Goal: Use online tool/utility: Utilize a website feature to perform a specific function

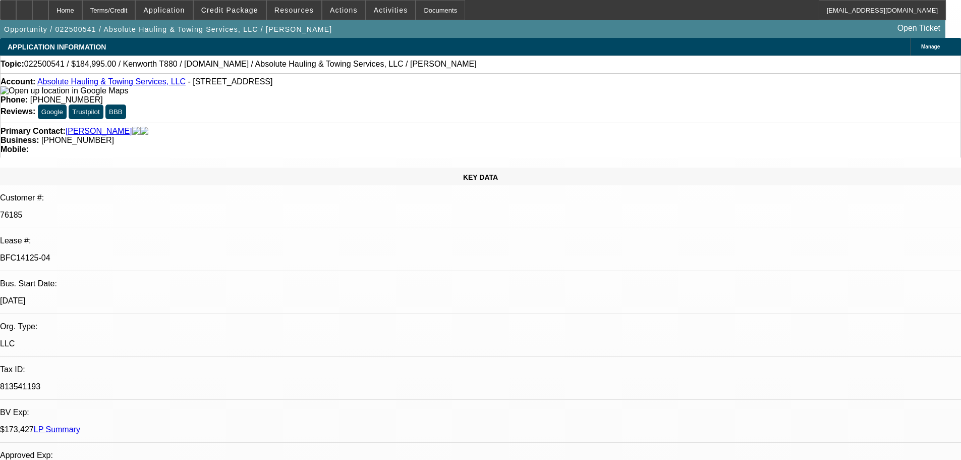
select select "0"
select select "2"
select select "0"
select select "6"
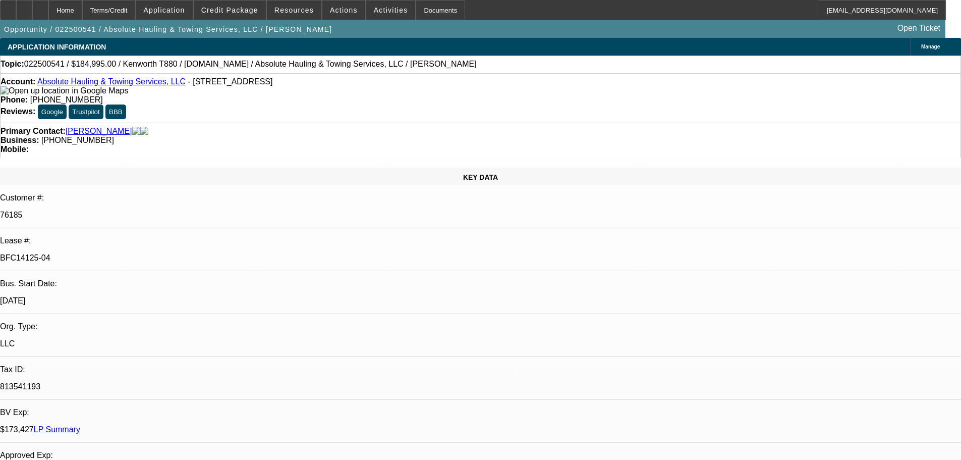
select select "0"
select select "2"
select select "0"
select select "6"
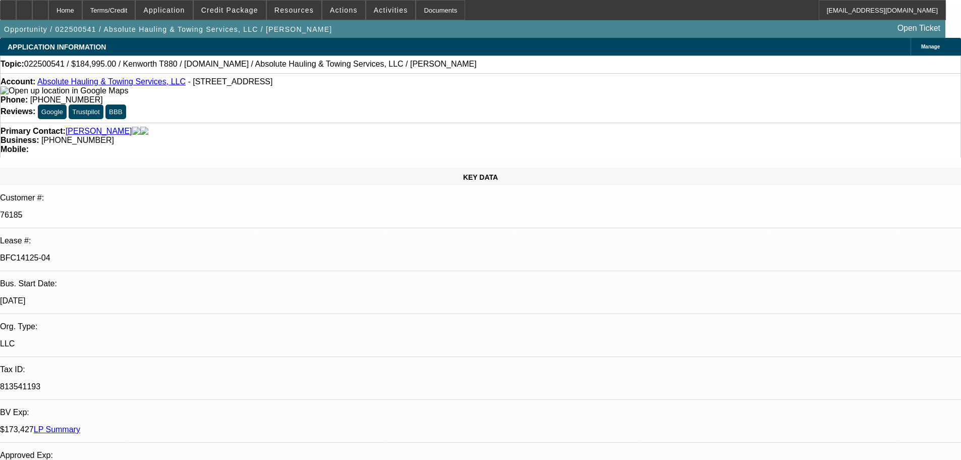
select select "0"
select select "2"
select select "0"
select select "6"
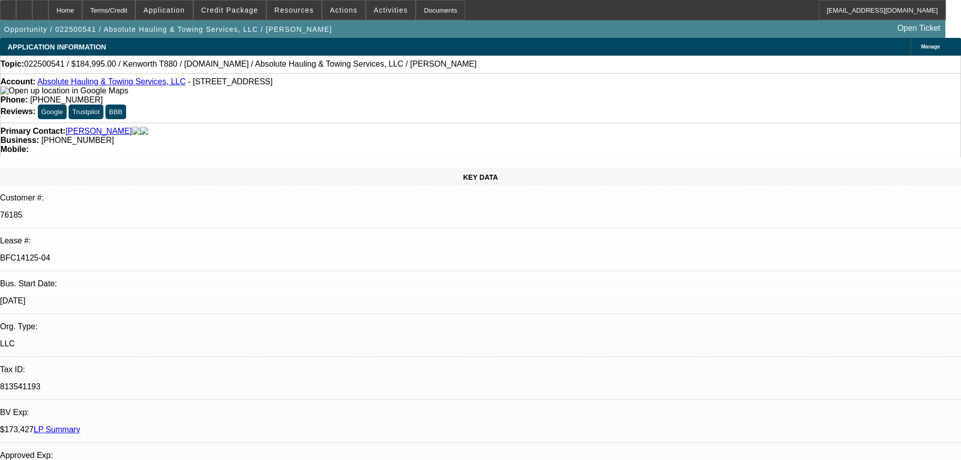
select select "0"
select select "2"
select select "0"
select select "6"
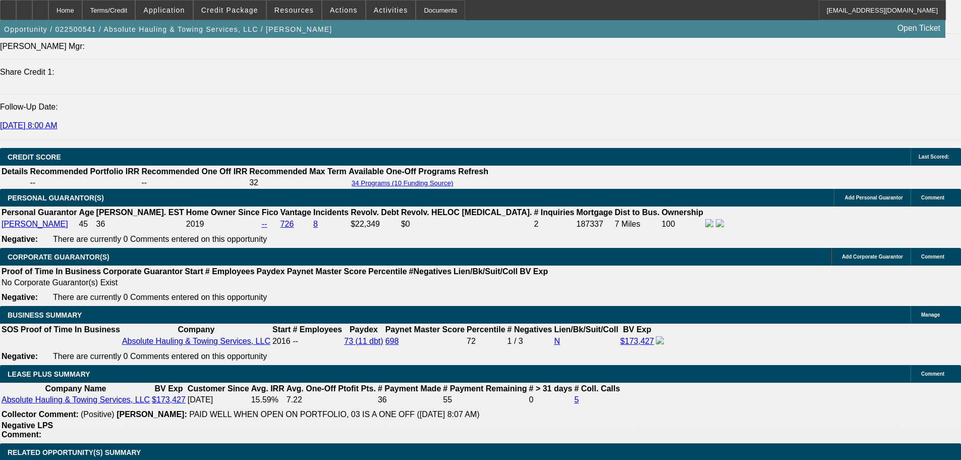
scroll to position [1564, 0]
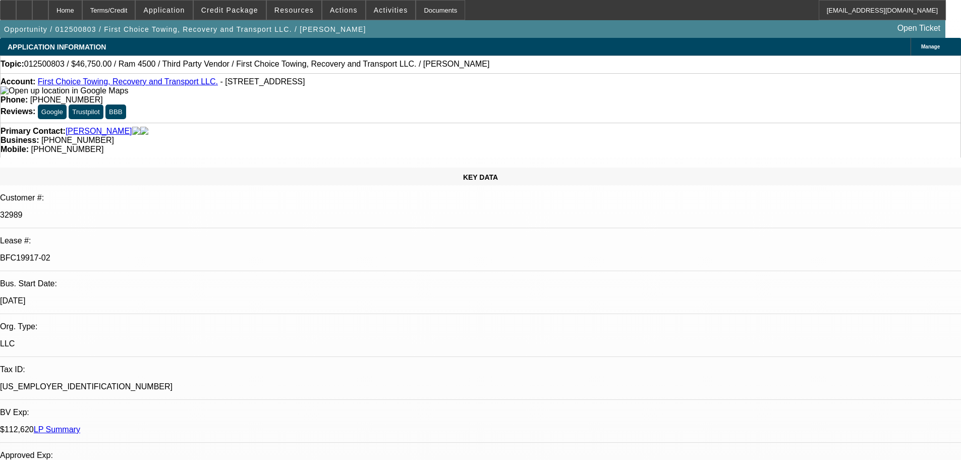
select select "0.15"
select select "2"
select select "0.1"
select select "4"
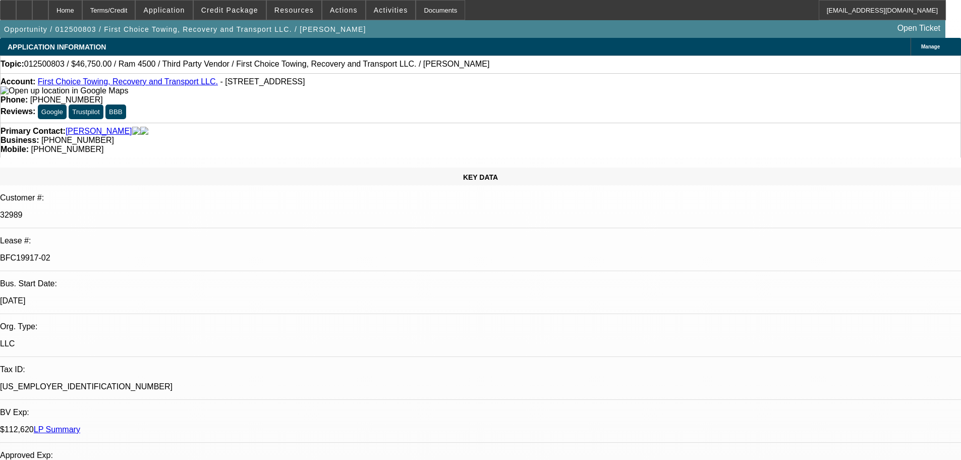
select select "0.15"
select select "2"
select select "0.1"
select select "4"
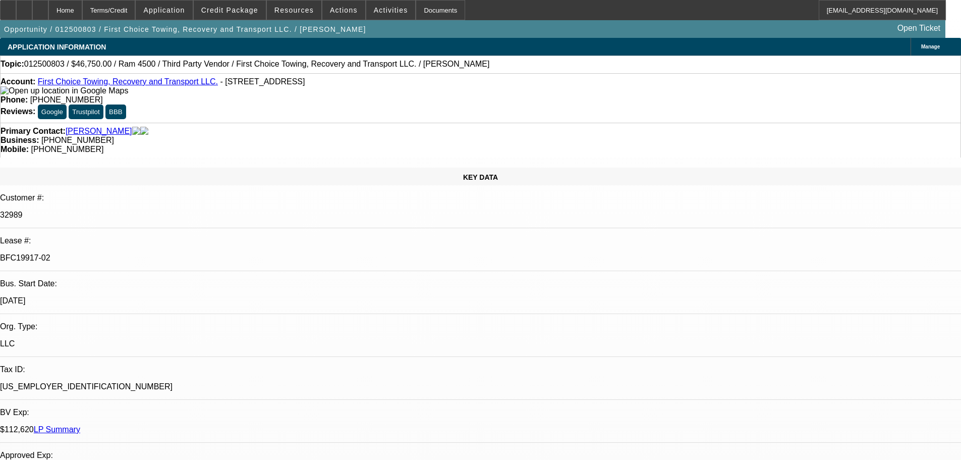
select select "0.15"
select select "2"
select select "0.1"
select select "4"
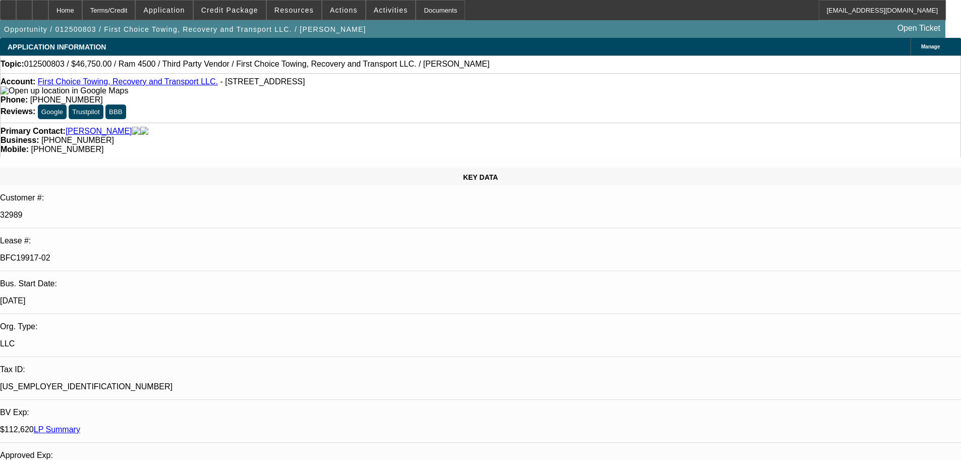
select select "0"
select select "0.1"
select select "4"
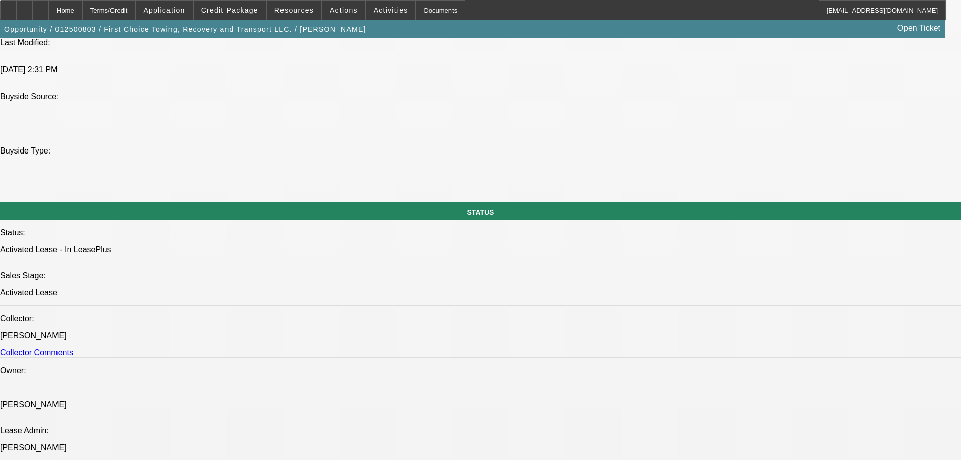
scroll to position [959, 0]
